Goal: Information Seeking & Learning: Learn about a topic

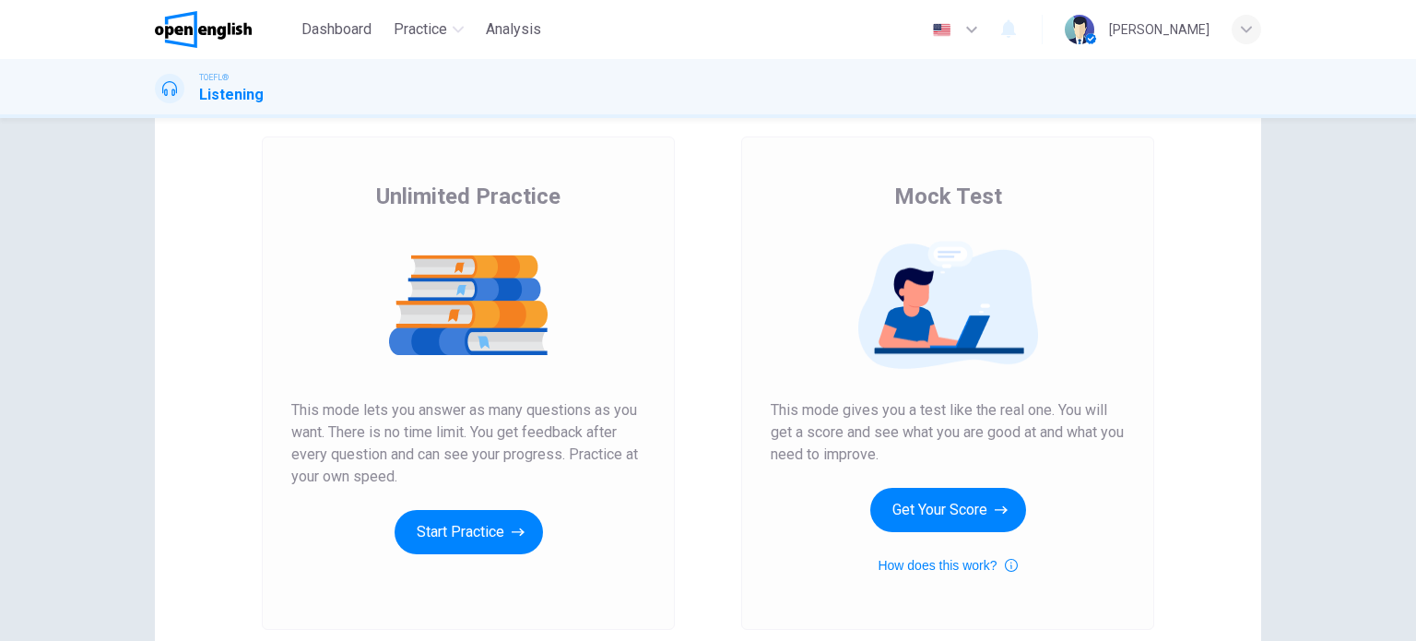
scroll to position [96, 0]
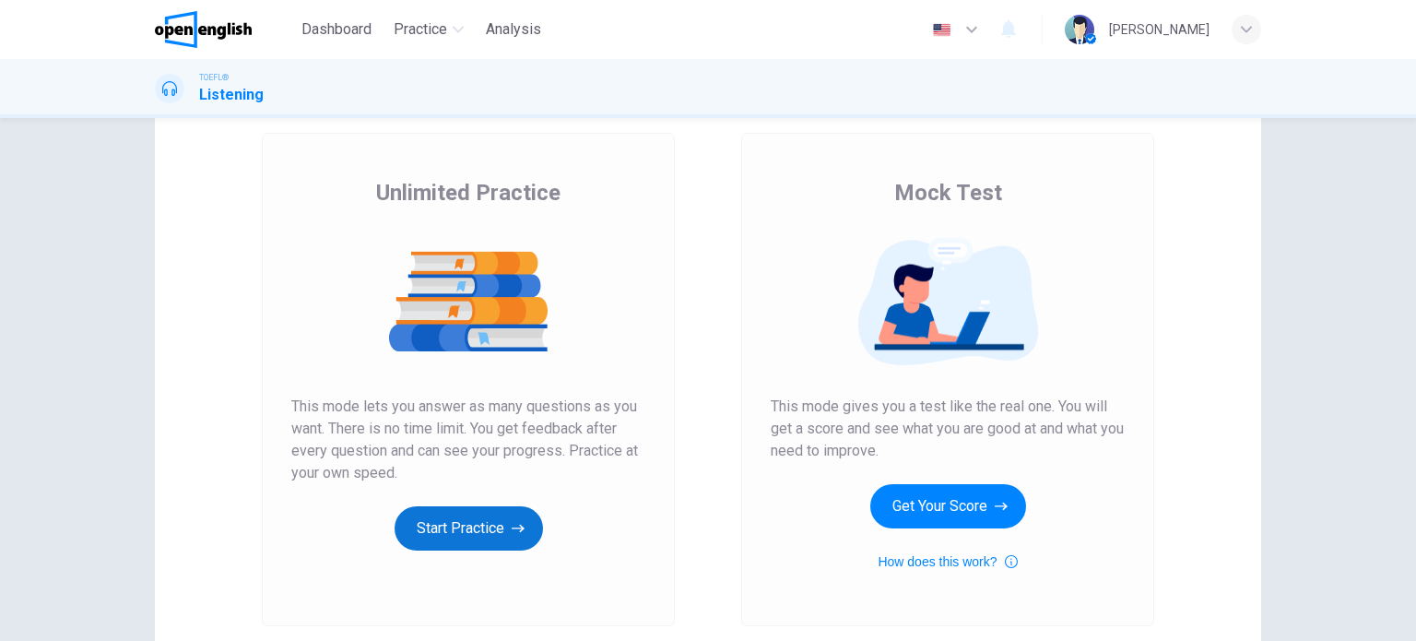
click at [475, 538] on button "Start Practice" at bounding box center [469, 528] width 148 height 44
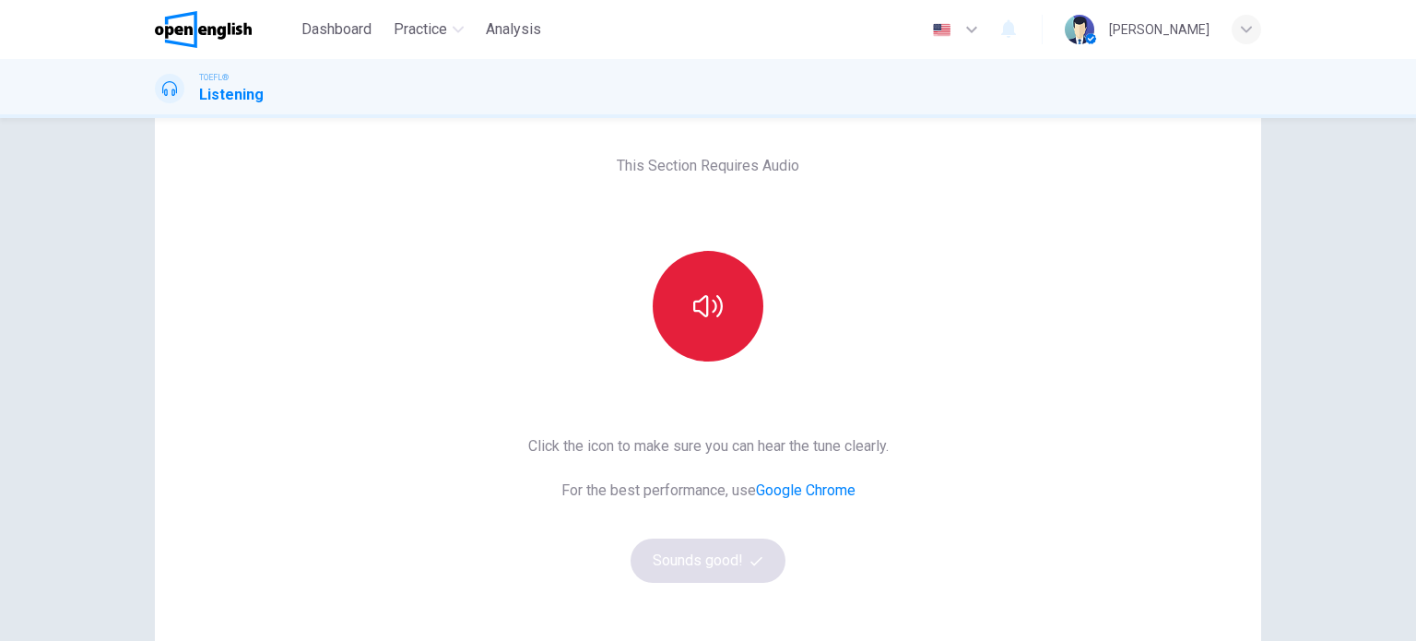
scroll to position [77, 0]
click at [712, 294] on icon "button" at bounding box center [708, 303] width 30 height 30
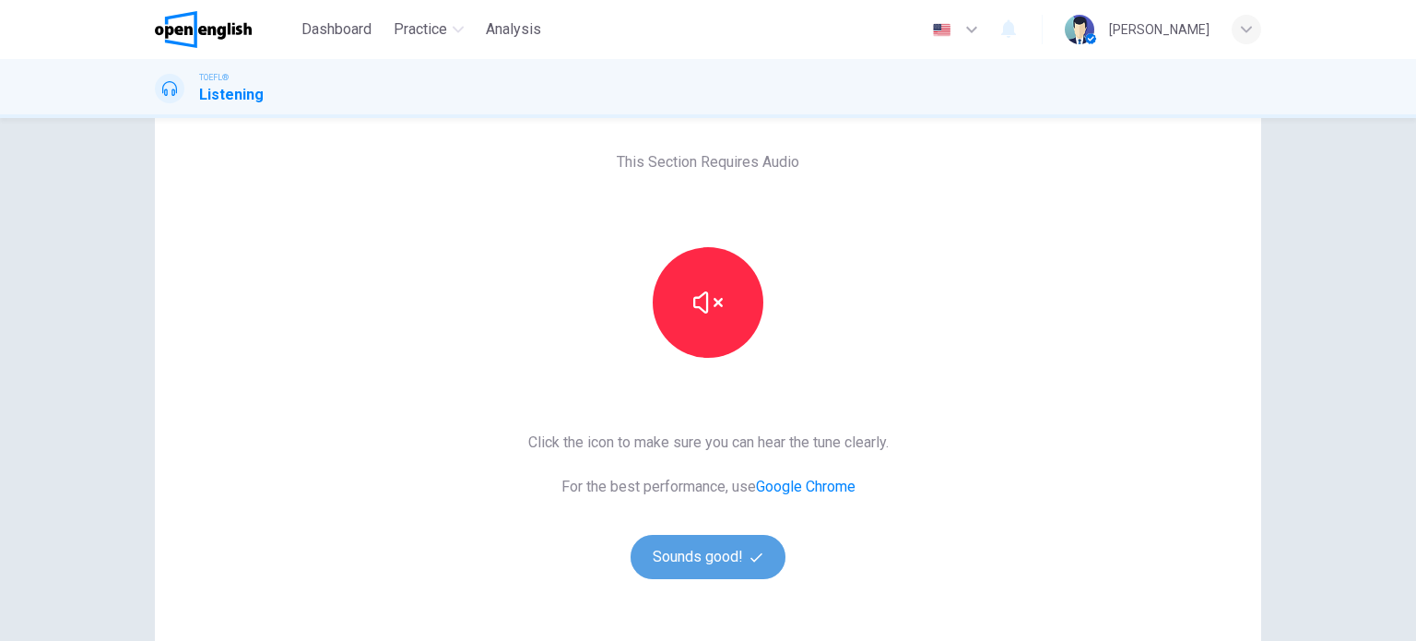
click at [719, 558] on button "Sounds good!" at bounding box center [708, 557] width 155 height 44
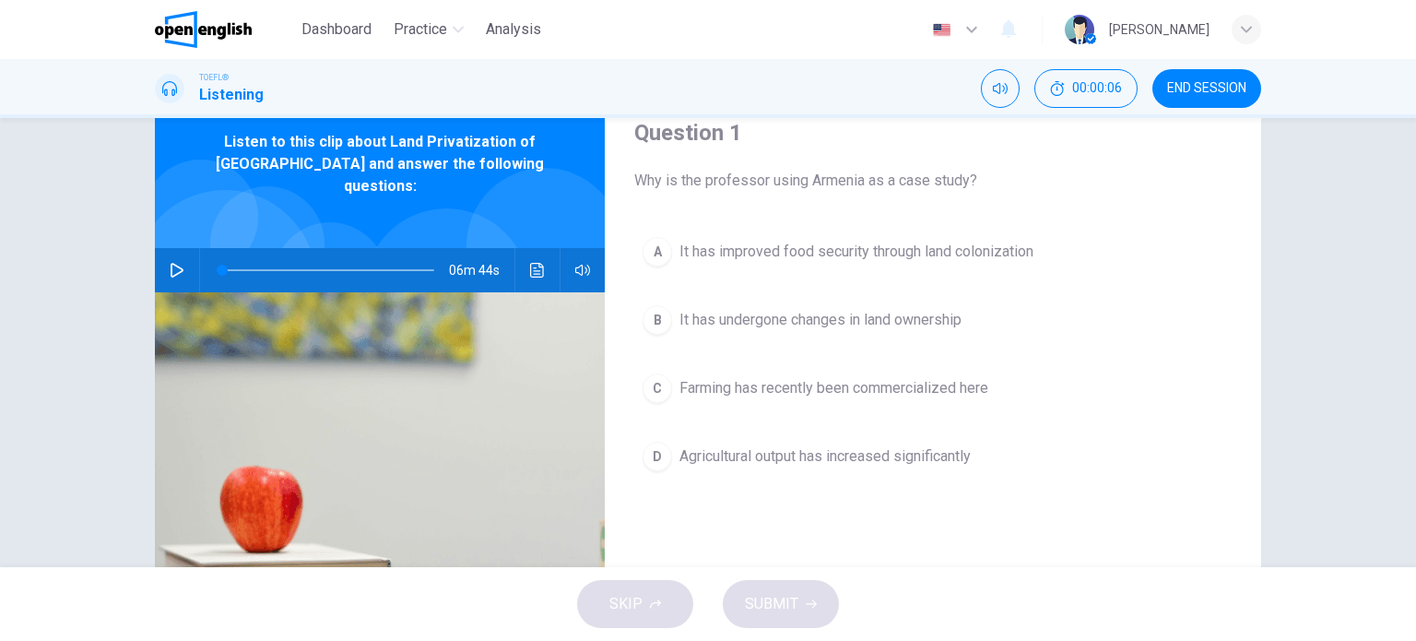
scroll to position [76, 0]
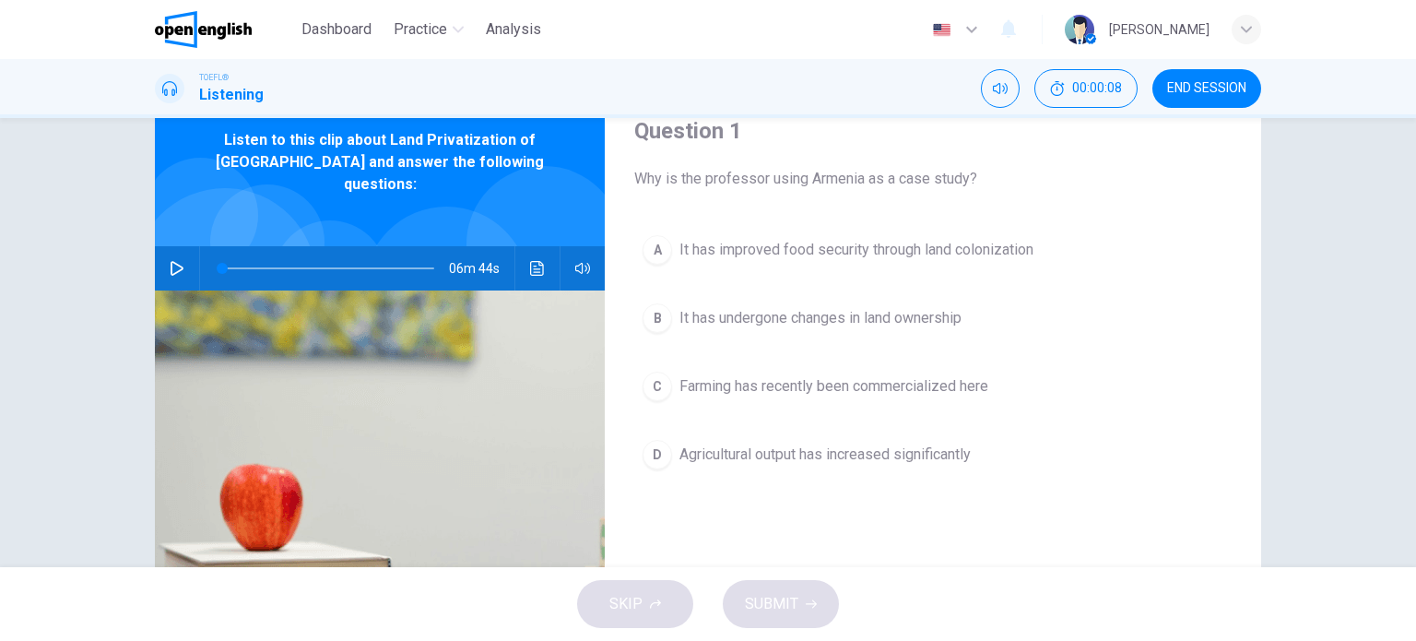
click at [173, 261] on icon "button" at bounding box center [177, 268] width 15 height 15
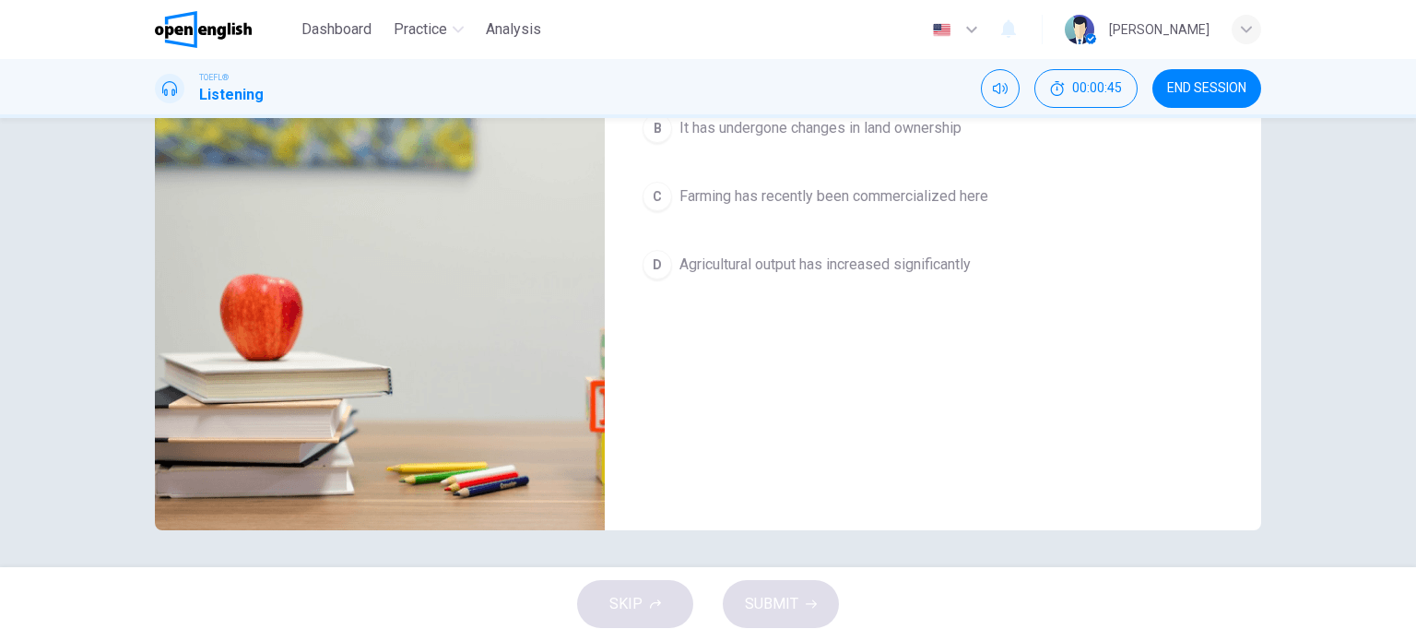
scroll to position [0, 0]
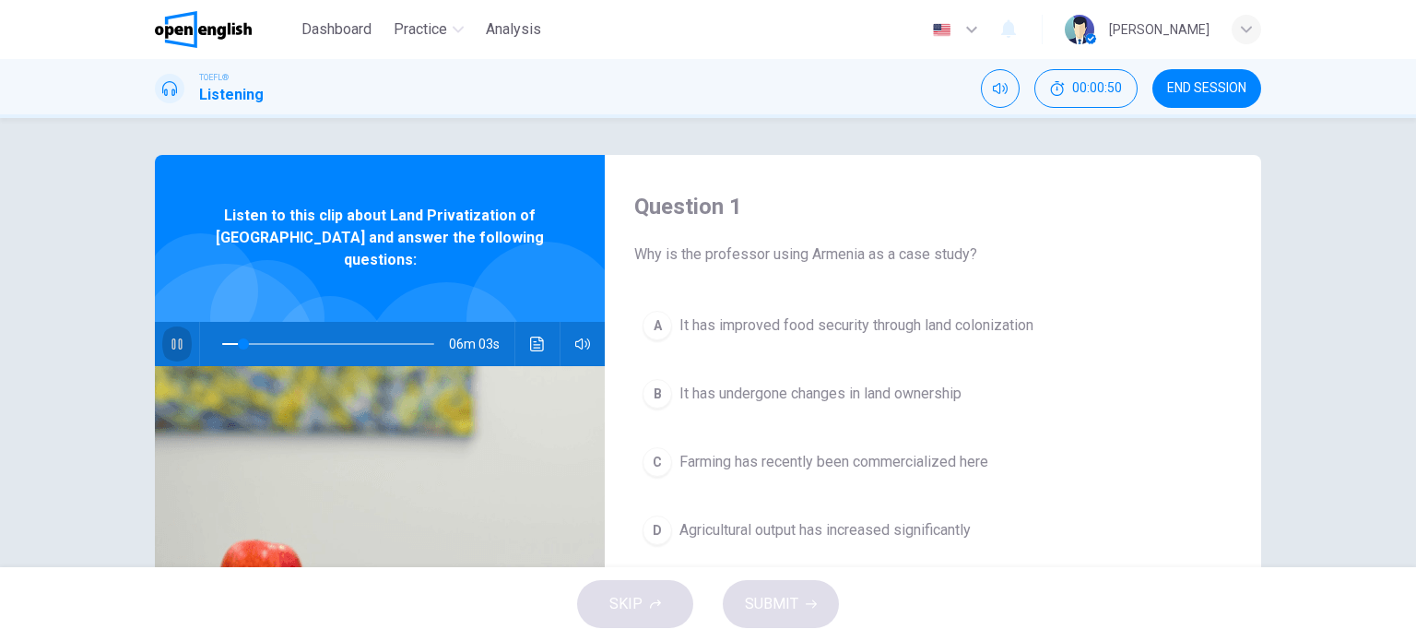
click at [173, 337] on icon "button" at bounding box center [177, 344] width 15 height 15
type input "*"
drag, startPoint x: 238, startPoint y: 315, endPoint x: 197, endPoint y: 313, distance: 40.7
click at [200, 322] on div at bounding box center [324, 344] width 249 height 44
click at [1094, 82] on span "00:00:55" at bounding box center [1097, 88] width 50 height 15
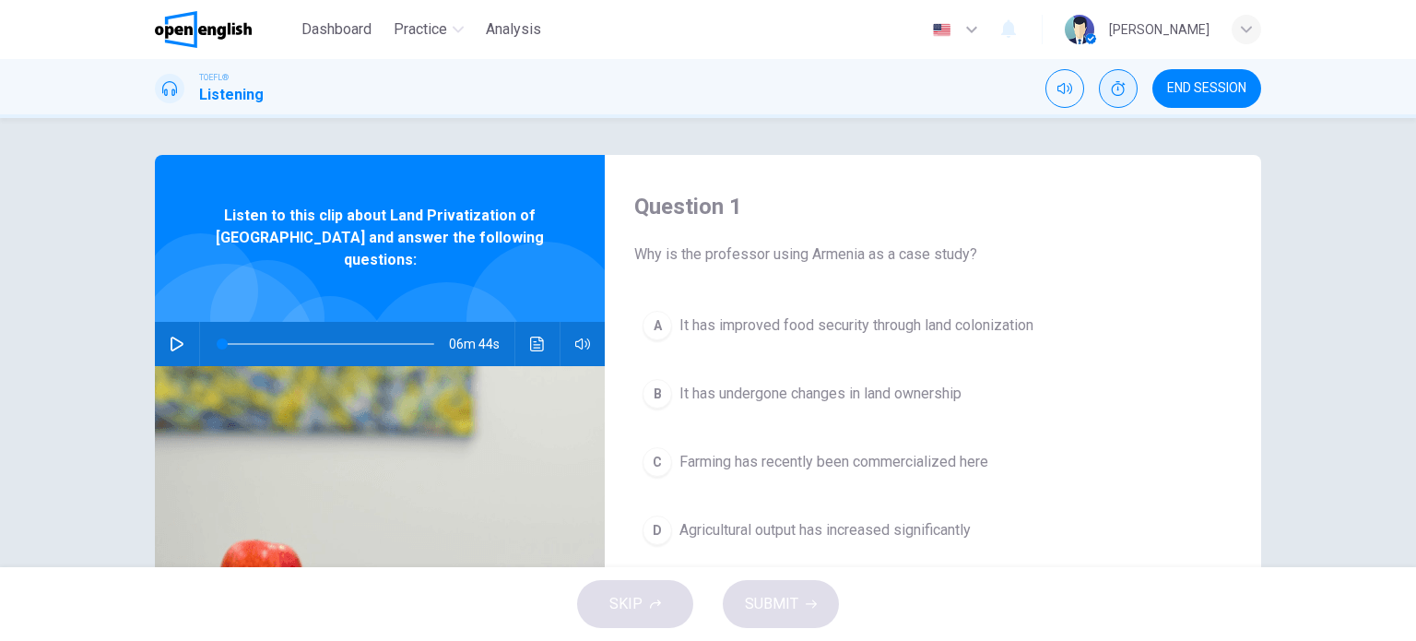
click at [1117, 126] on body "This site uses cookies, as explained in our Privacy Policy . If you agree to th…" at bounding box center [708, 320] width 1416 height 641
click at [1119, 139] on div "Show" at bounding box center [1118, 139] width 80 height 37
click at [1190, 85] on span "END SESSION" at bounding box center [1206, 88] width 79 height 15
click at [335, 29] on span "Dashboard" at bounding box center [336, 29] width 70 height 22
